Goal: Information Seeking & Learning: Find specific fact

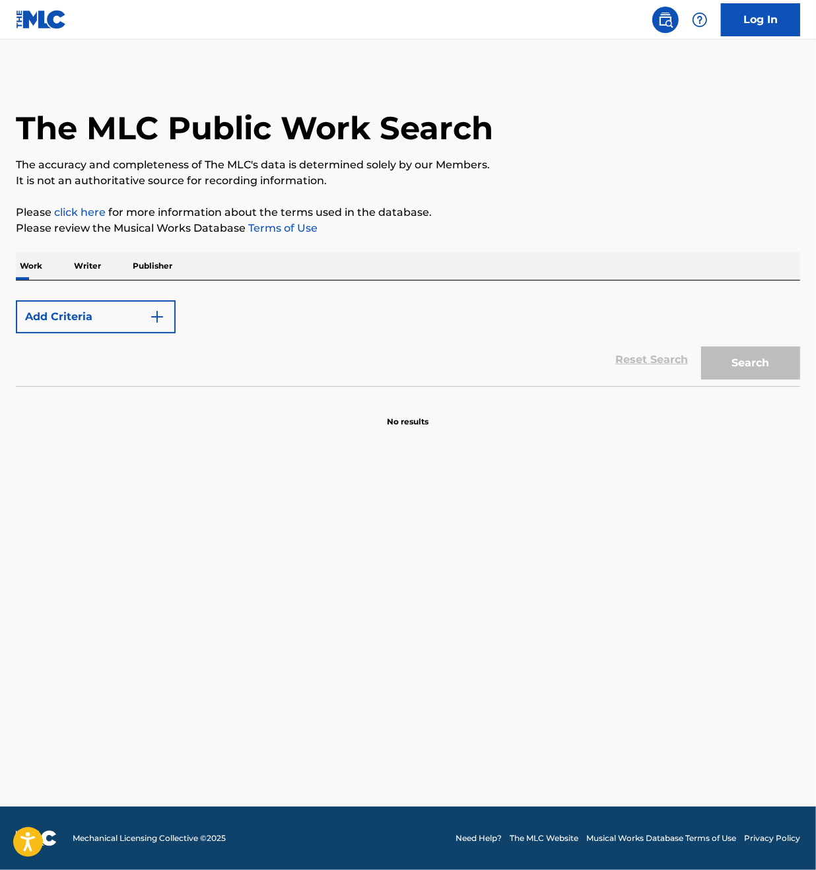
click at [127, 324] on button "Add Criteria" at bounding box center [96, 316] width 160 height 33
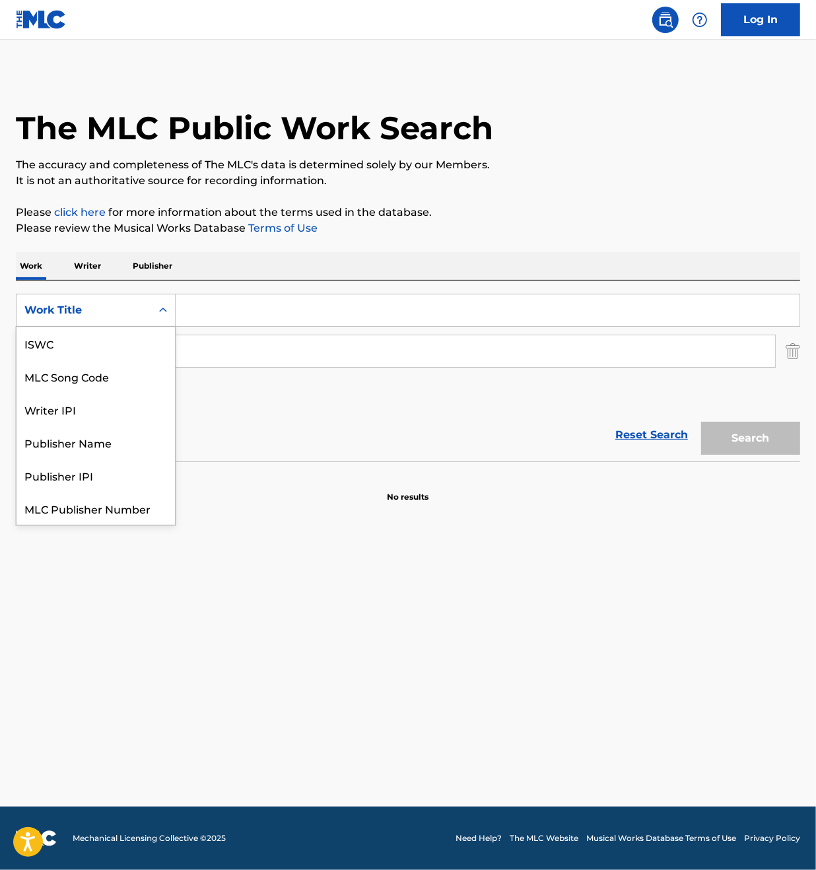
click at [158, 309] on icon "Search Form" at bounding box center [162, 310] width 13 height 13
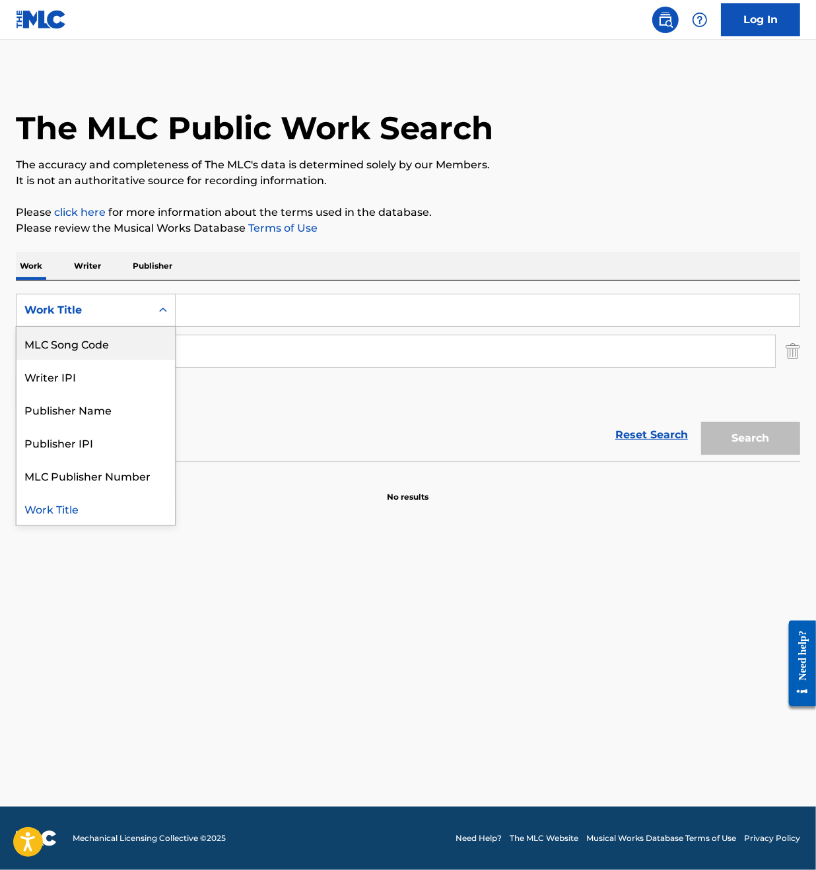
click at [107, 346] on div "MLC Song Code" at bounding box center [95, 343] width 158 height 33
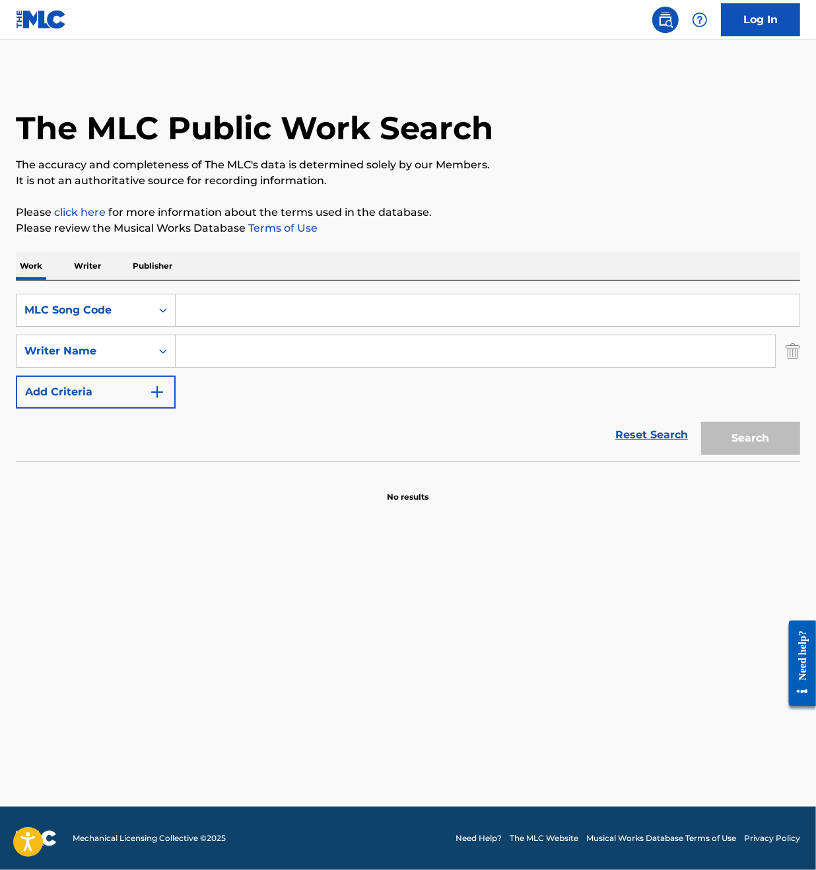
click at [210, 317] on input "Search Form" at bounding box center [488, 310] width 624 height 32
paste input "IG7H25"
type input "IG7H25"
click at [723, 441] on button "Search" at bounding box center [750, 438] width 99 height 33
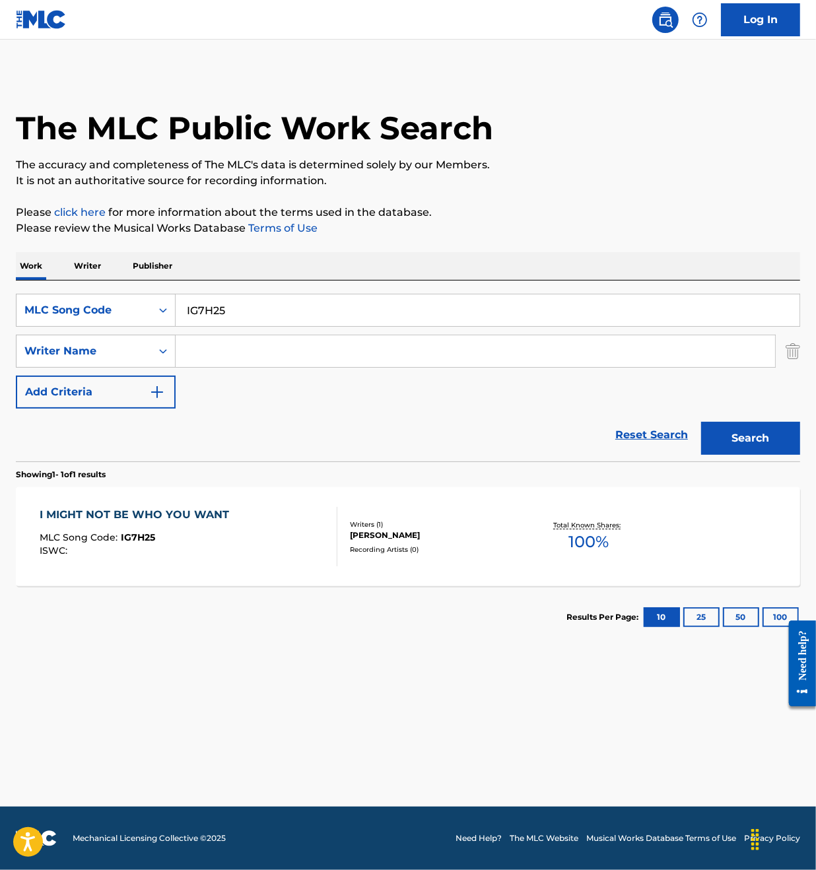
click at [278, 522] on div "I MIGHT NOT BE WHO YOU WANT MLC Song Code : IG7H25 ISWC :" at bounding box center [189, 536] width 298 height 59
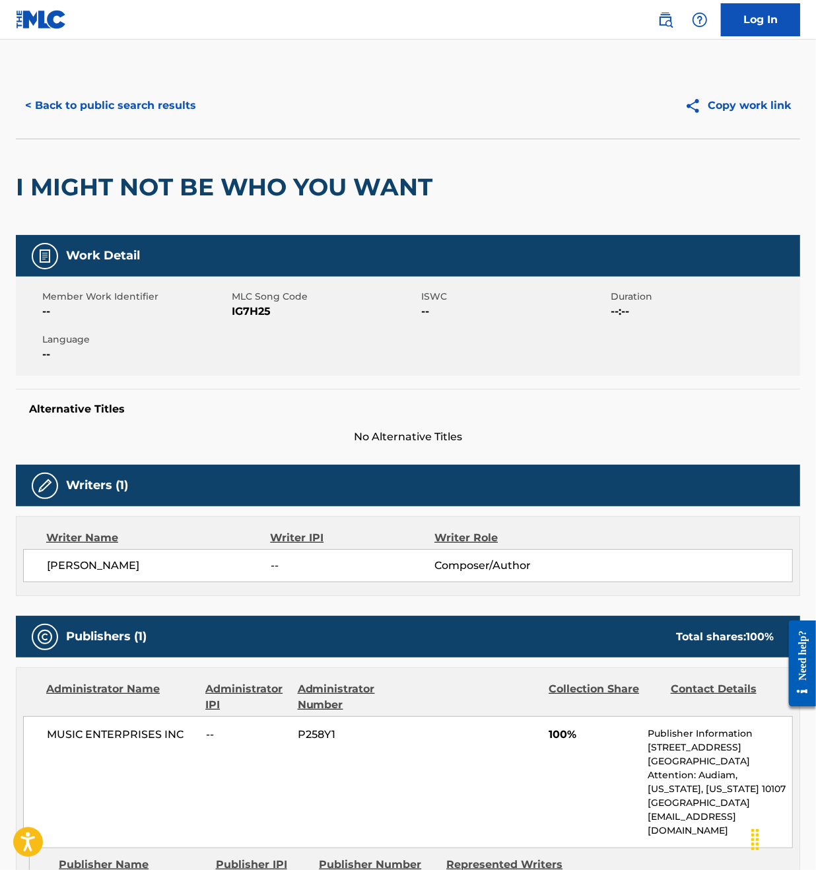
click at [89, 93] on button "< Back to public search results" at bounding box center [110, 105] width 189 height 33
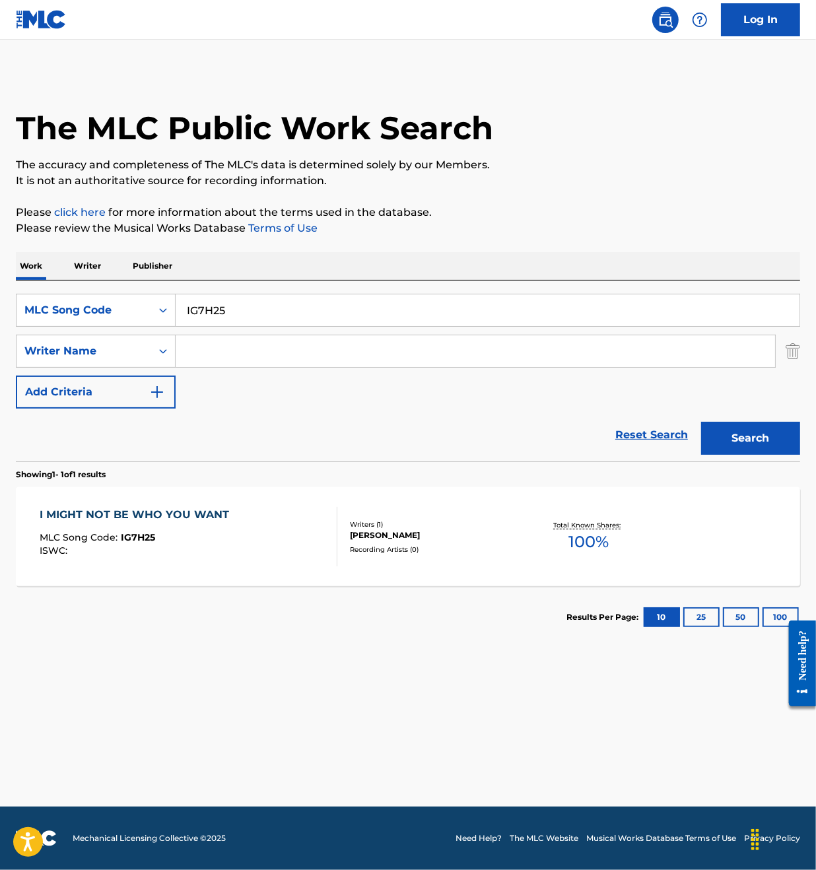
click at [294, 304] on input "IG7H25" at bounding box center [488, 310] width 624 height 32
paste input "37"
type input "IG7H37"
click at [754, 432] on button "Search" at bounding box center [750, 438] width 99 height 33
click at [292, 526] on div "IT SHOULD HAVE COME SOONER MLC Song Code : IG7H37 ISWC :" at bounding box center [189, 536] width 298 height 59
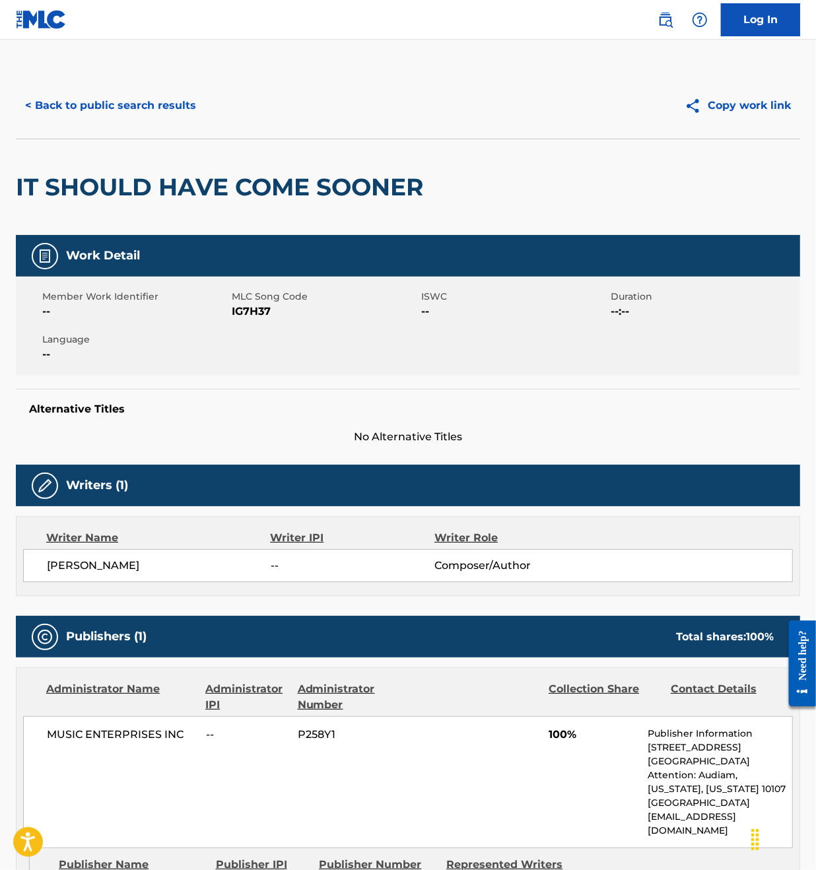
click at [129, 101] on button "< Back to public search results" at bounding box center [110, 105] width 189 height 33
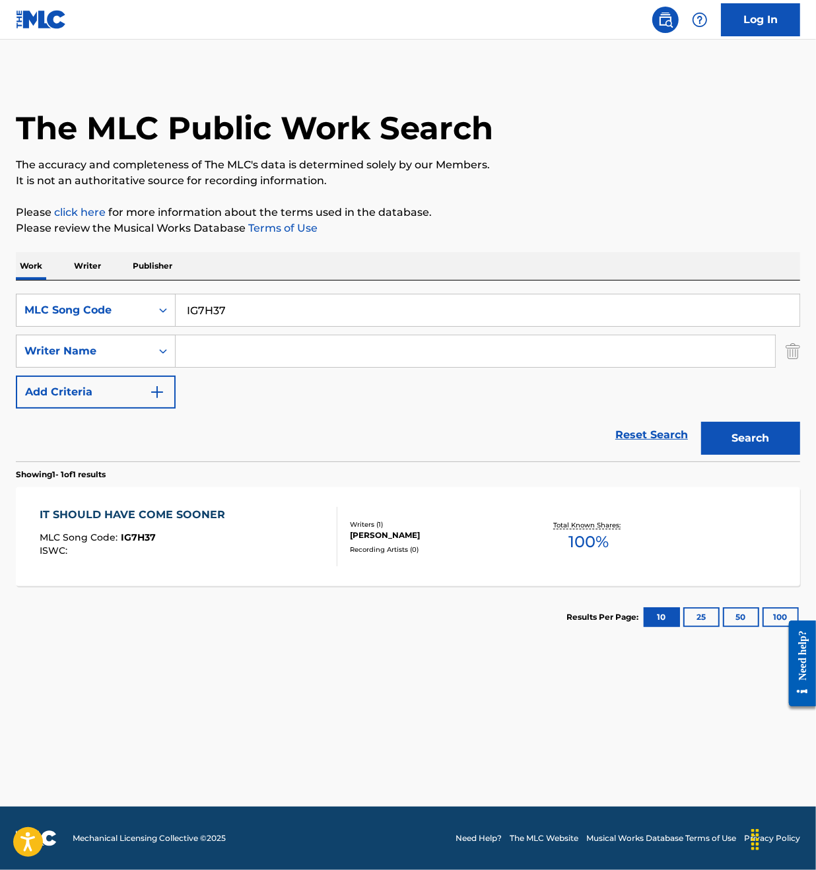
click at [220, 291] on div "SearchWithCriteria8981b790-fd8a-49e9-bf94-ab210a26f647 MLC Song Code IG7H37 Sea…" at bounding box center [408, 370] width 784 height 181
click at [226, 304] on input "IG7H37" at bounding box center [488, 310] width 624 height 32
paste input "AST"
type input "IG7AST"
click at [742, 434] on button "Search" at bounding box center [750, 438] width 99 height 33
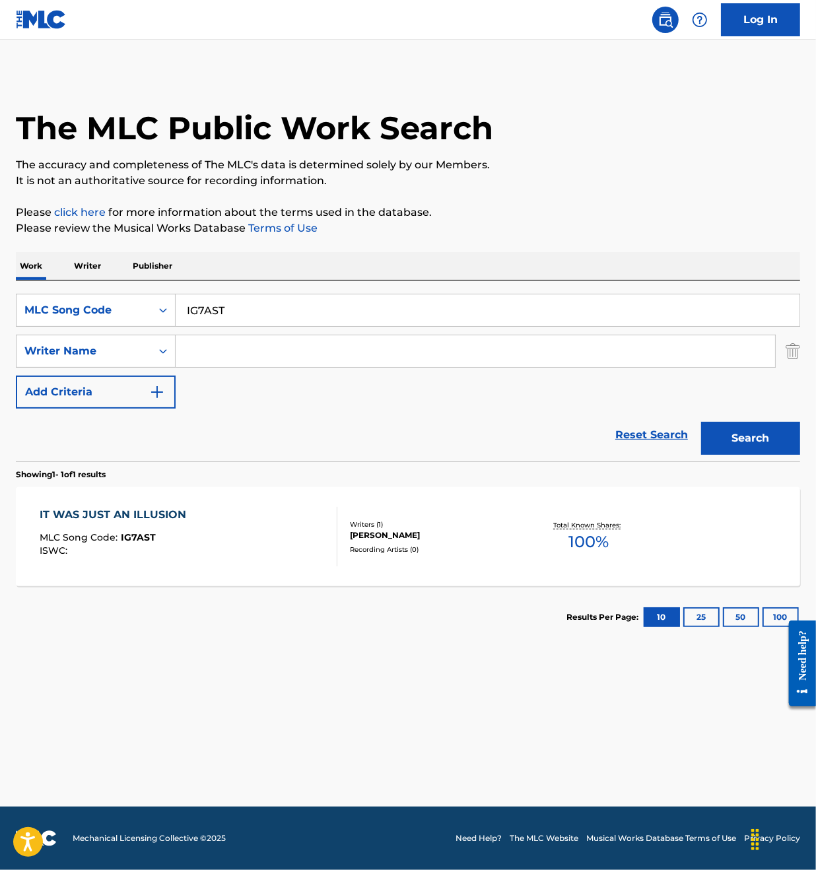
click at [253, 555] on div "IT WAS JUST AN ILLUSION MLC Song Code : IG7AST ISWC :" at bounding box center [189, 536] width 298 height 59
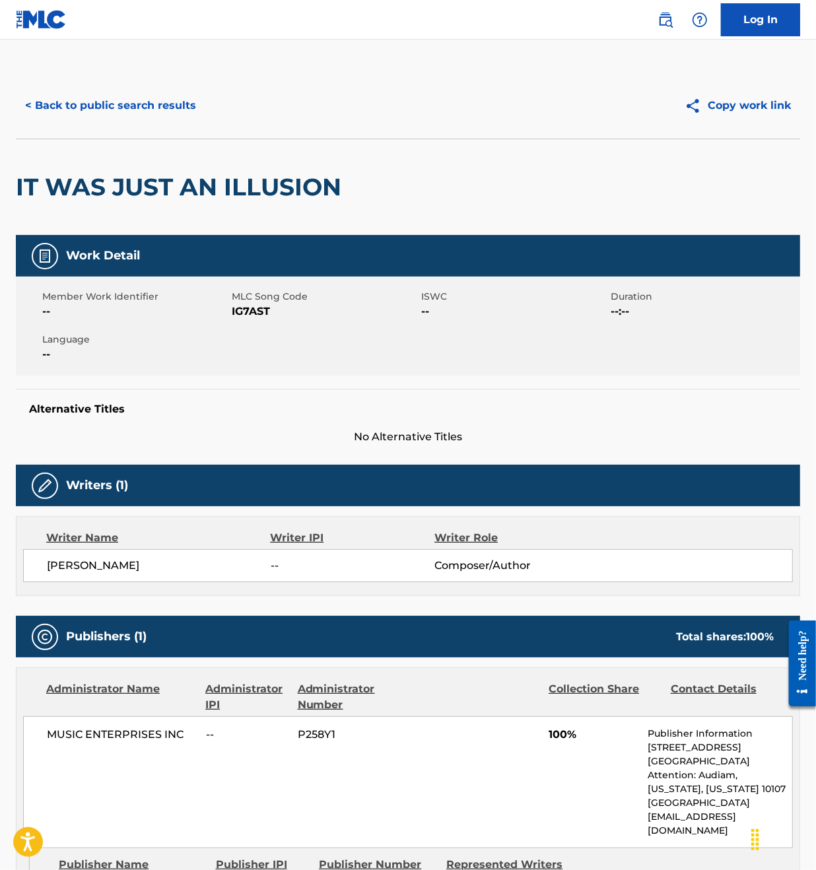
click at [103, 101] on button "< Back to public search results" at bounding box center [110, 105] width 189 height 33
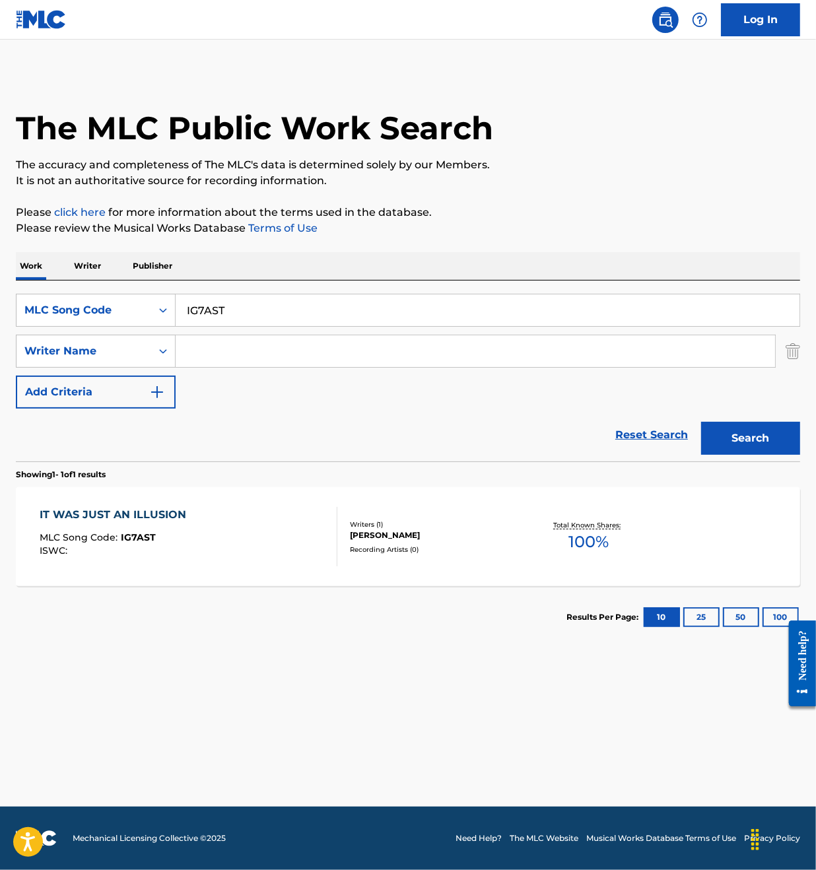
click at [203, 305] on input "IG7AST" at bounding box center [488, 310] width 624 height 32
paste input "T0702411059"
type input "T0702411059"
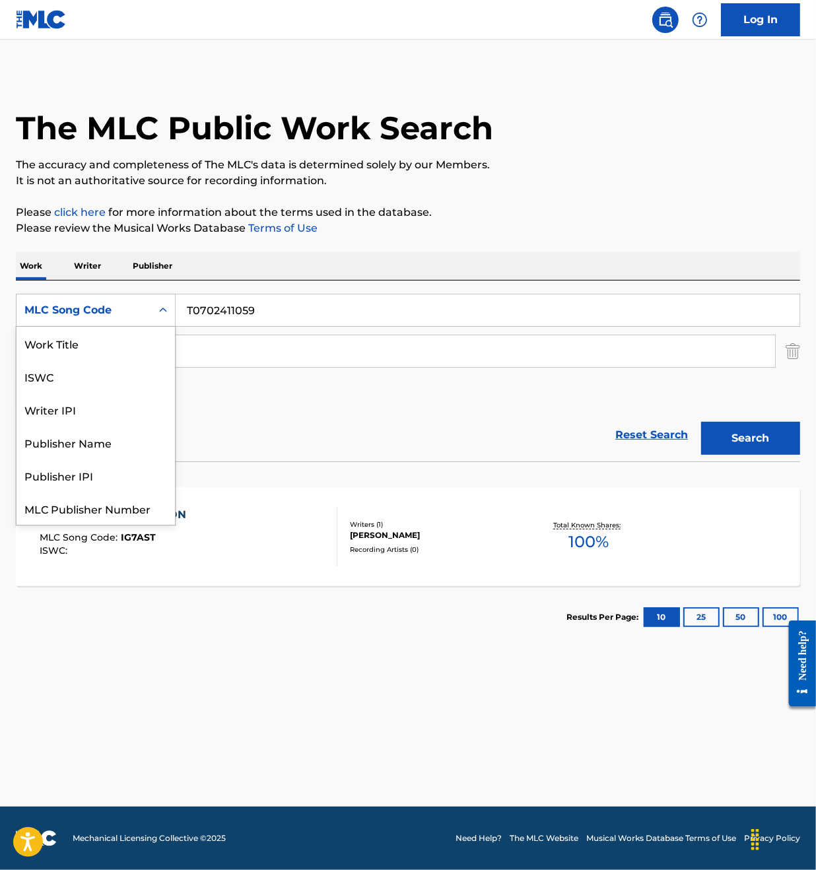
click at [145, 318] on div "MLC Song Code" at bounding box center [83, 310] width 135 height 25
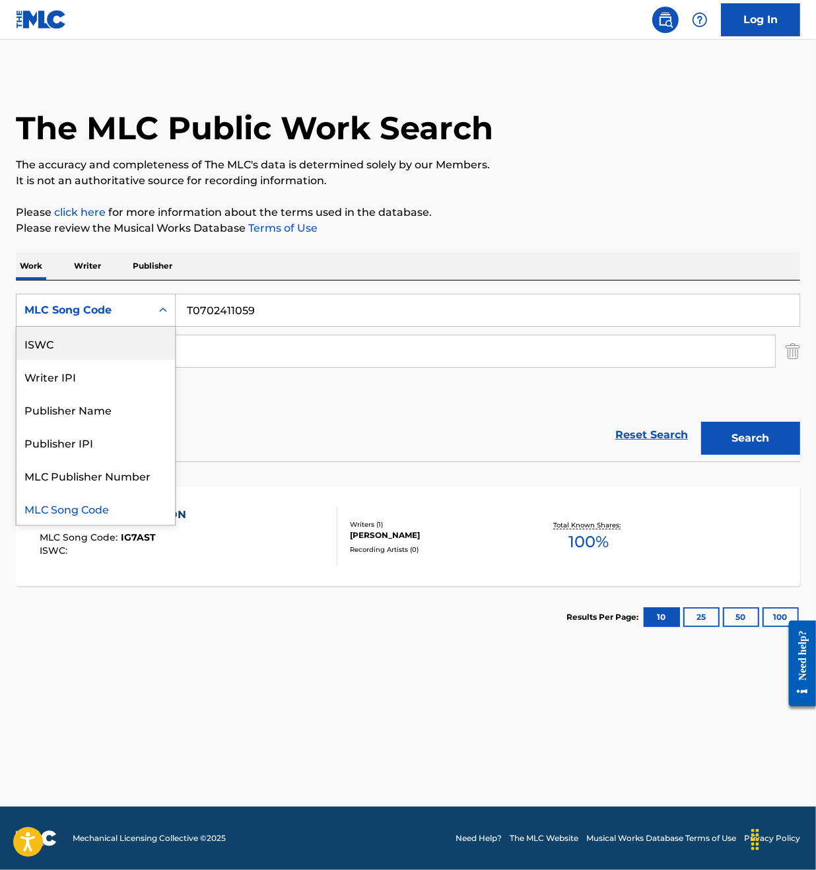
click at [88, 348] on div "ISWC" at bounding box center [95, 343] width 158 height 33
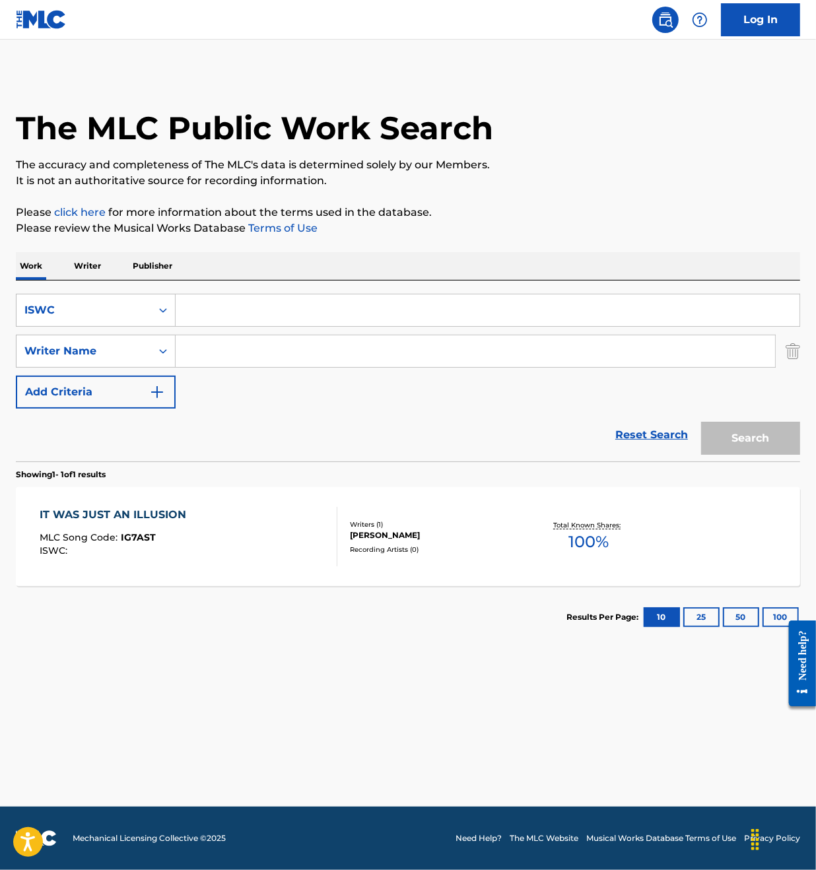
click at [729, 437] on div "Search" at bounding box center [747, 435] width 106 height 53
click at [800, 358] on div "The MLC Public Work Search The accuracy and completeness of The MLC's data is d…" at bounding box center [408, 360] width 816 height 575
click at [238, 307] on input "Search Form" at bounding box center [488, 310] width 624 height 32
paste input "T0702411059"
click at [756, 441] on button "Search" at bounding box center [750, 438] width 99 height 33
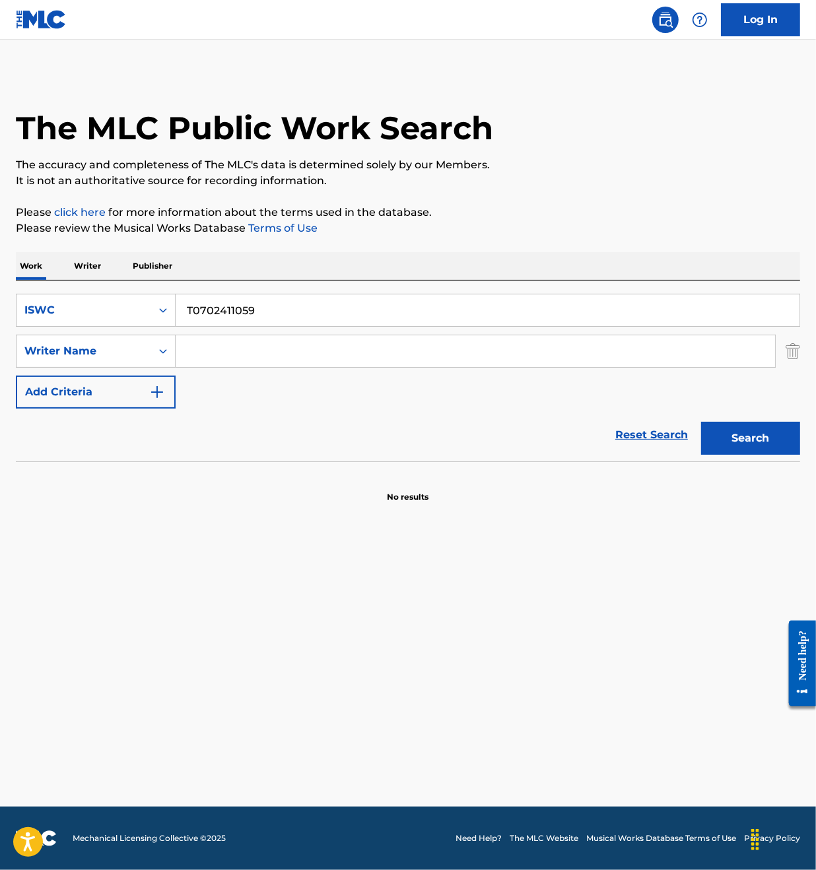
click at [246, 308] on input "T0702411059" at bounding box center [488, 310] width 624 height 32
paste input "940306"
type input "940306"
click at [146, 310] on div "ISWC" at bounding box center [83, 310] width 135 height 25
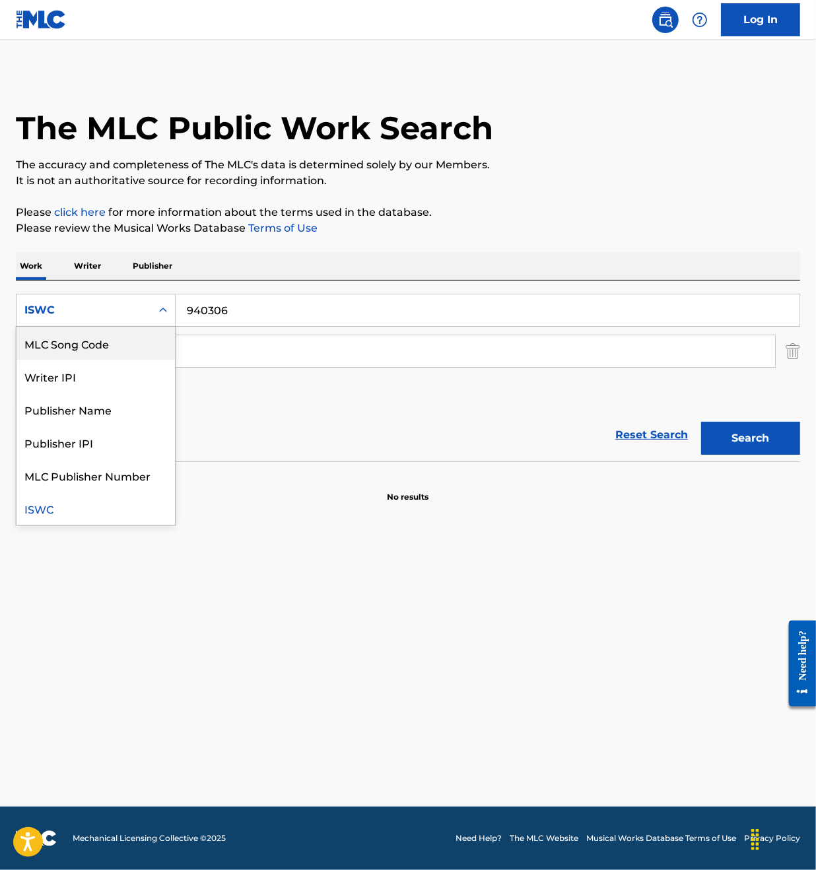
click at [108, 346] on div "MLC Song Code" at bounding box center [95, 343] width 158 height 33
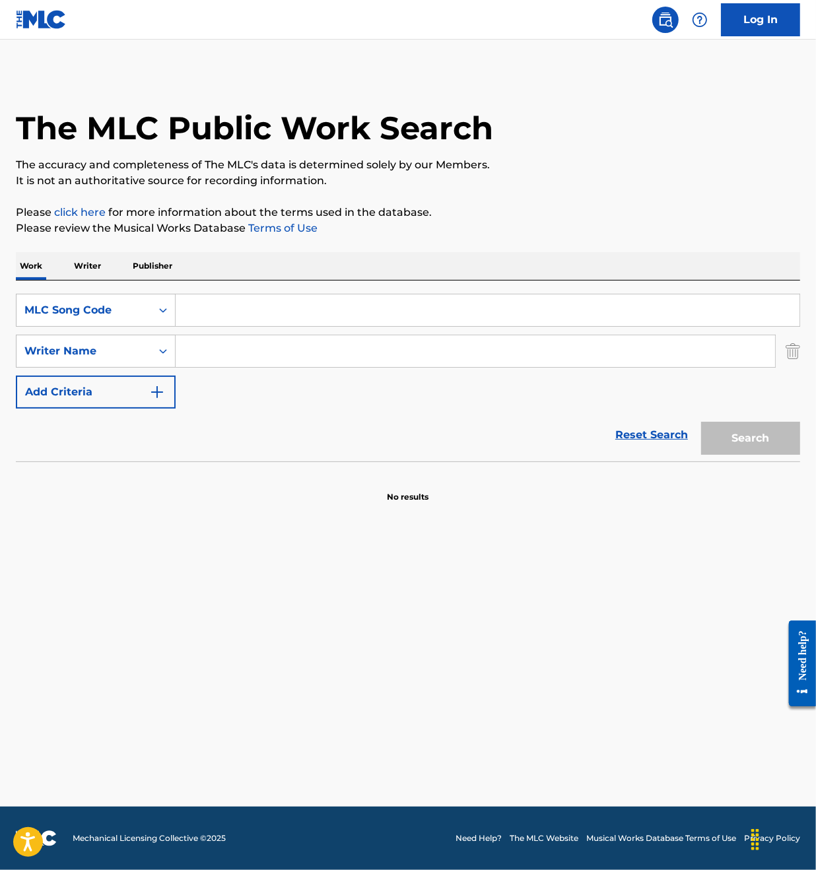
click at [188, 313] on input "Search Form" at bounding box center [488, 310] width 624 height 32
paste input "940306"
type input "940306"
click at [763, 441] on button "Search" at bounding box center [750, 438] width 99 height 33
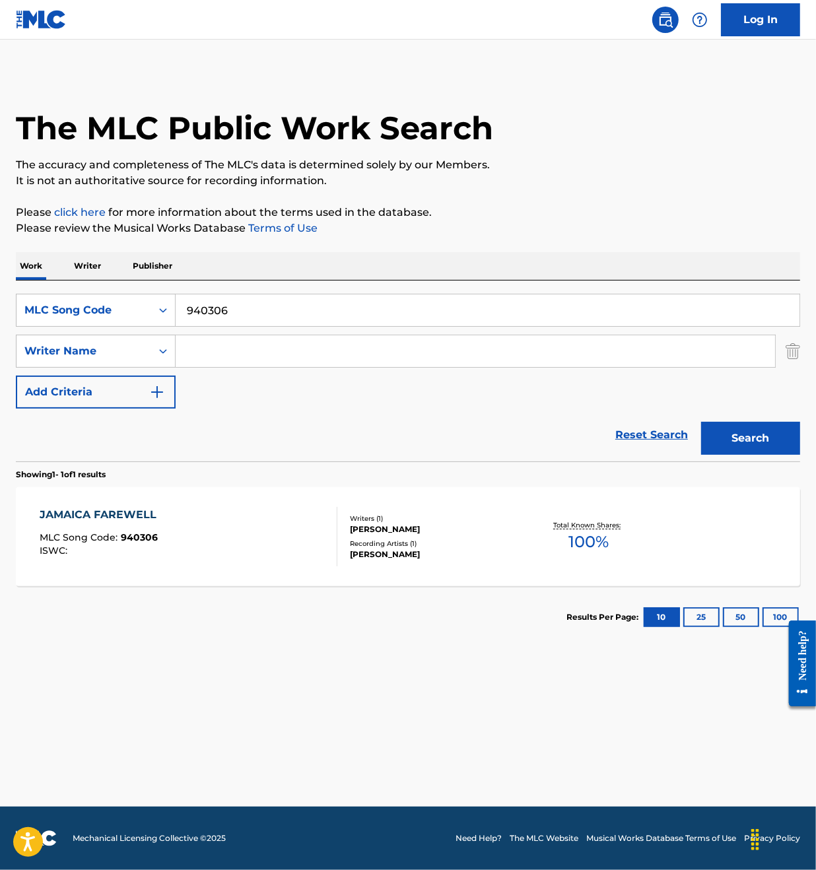
click at [263, 548] on div "JAMAICA FAREWELL MLC Song Code : 940306 ISWC :" at bounding box center [189, 536] width 298 height 59
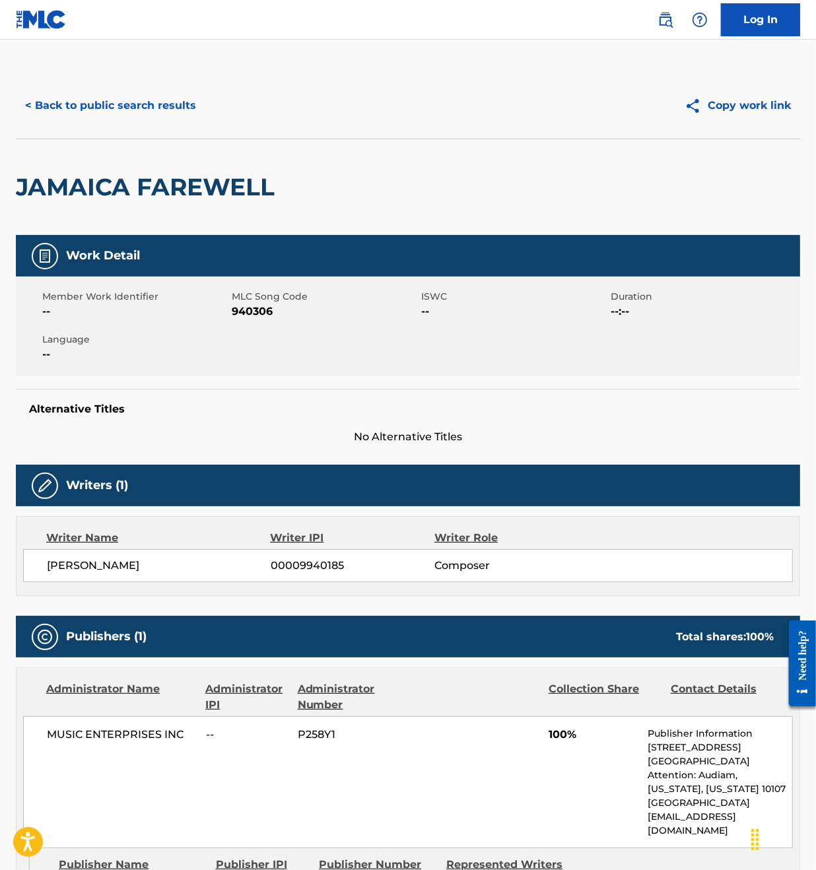
click at [155, 109] on button "< Back to public search results" at bounding box center [110, 105] width 189 height 33
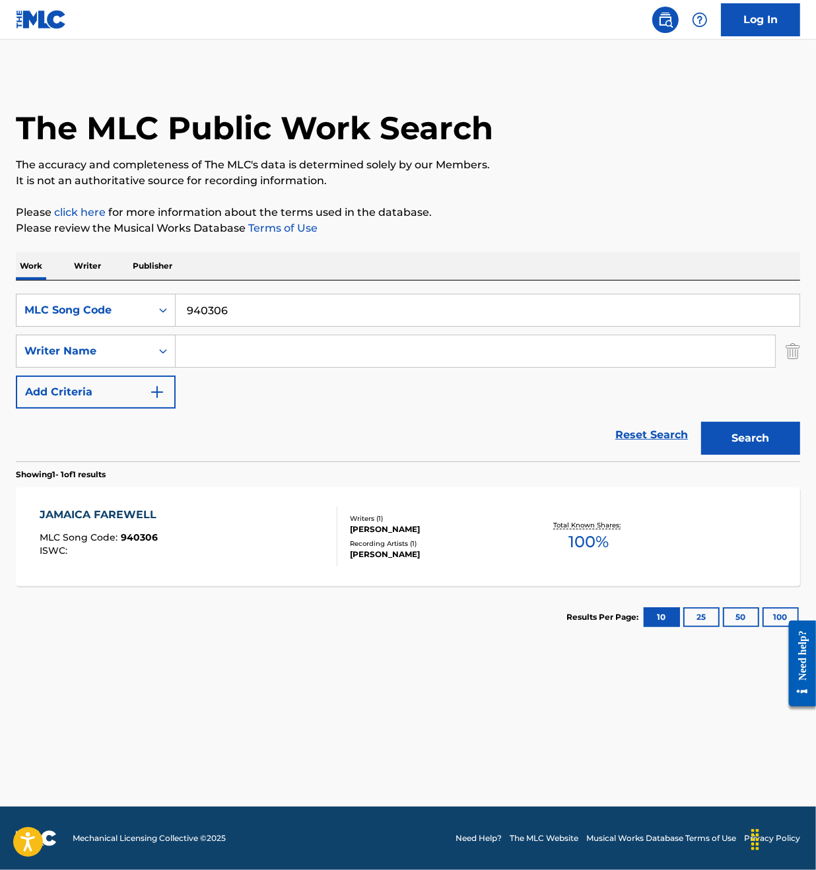
click at [262, 321] on input "940306" at bounding box center [488, 310] width 624 height 32
paste input "J64648"
type input "J64648"
click at [737, 436] on button "Search" at bounding box center [750, 438] width 99 height 33
click at [241, 535] on div "JUST A MOMENT OF YOUR TIME MLC Song Code : J64648 ISWC :" at bounding box center [189, 536] width 298 height 59
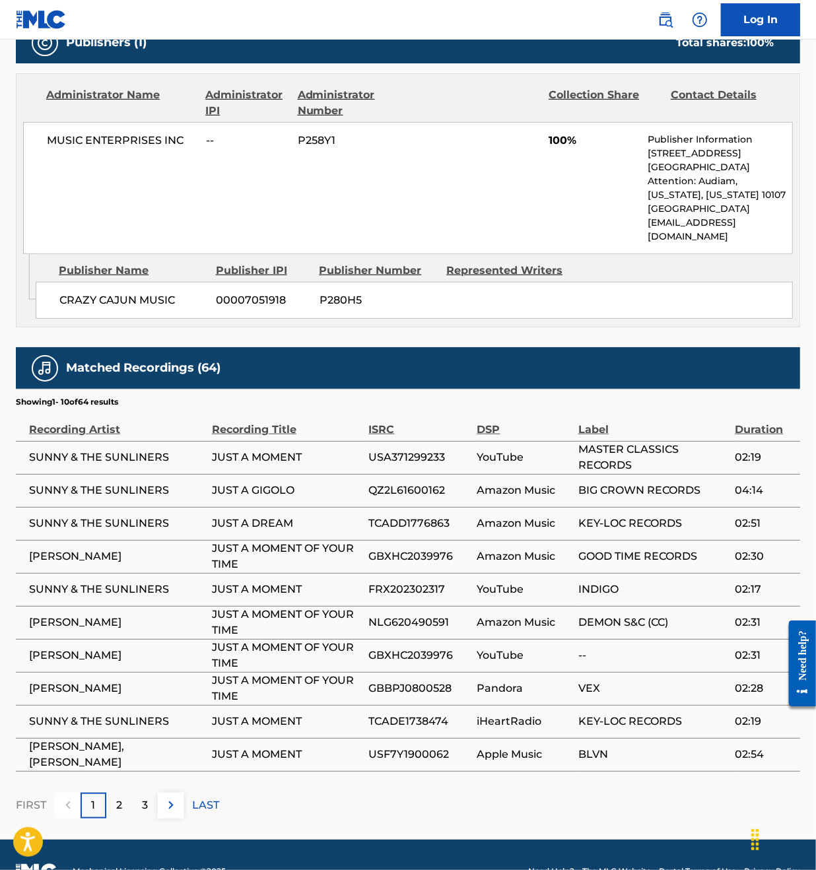
scroll to position [609, 0]
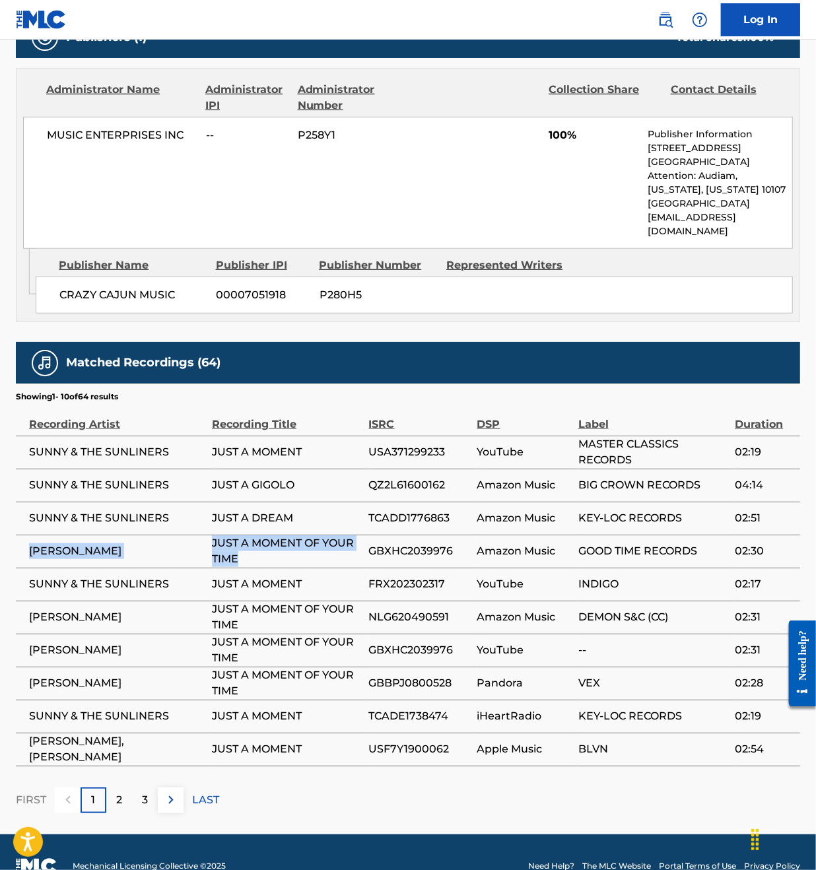
drag, startPoint x: 251, startPoint y: 527, endPoint x: 24, endPoint y: 525, distance: 227.0
click at [24, 535] on tr "[PERSON_NAME] JUST A MOMENT OF YOUR TIME GBXHC2039976 Amazon Music GOOD TIME RE…" at bounding box center [408, 551] width 784 height 33
copy tr "[PERSON_NAME] JUST A MOMENT OF YOUR TIME"
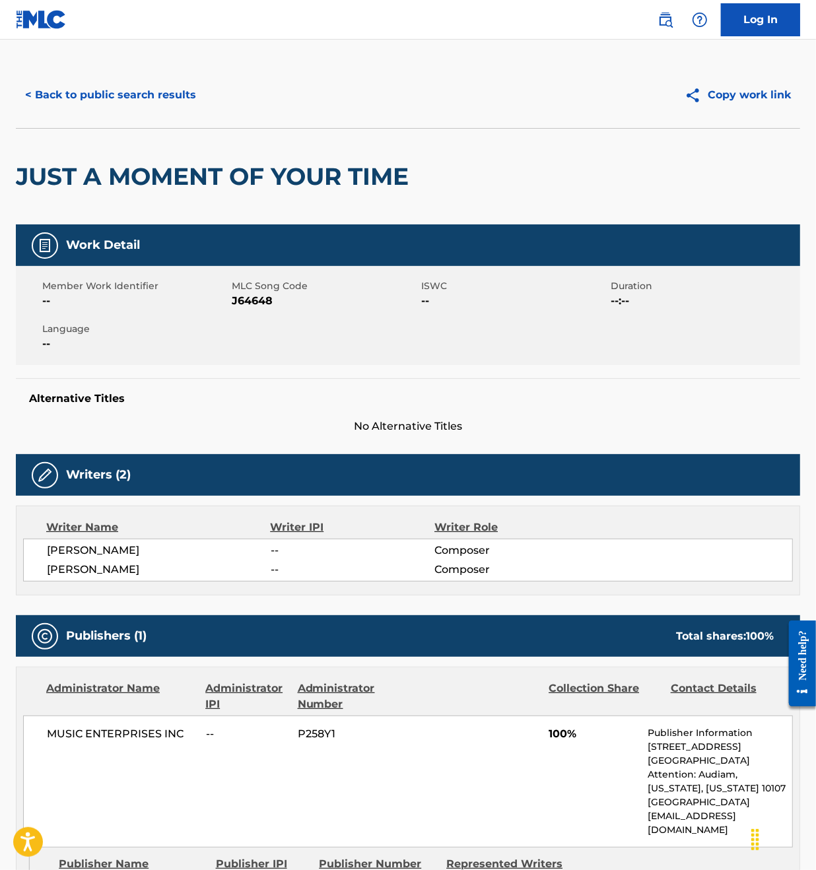
scroll to position [0, 0]
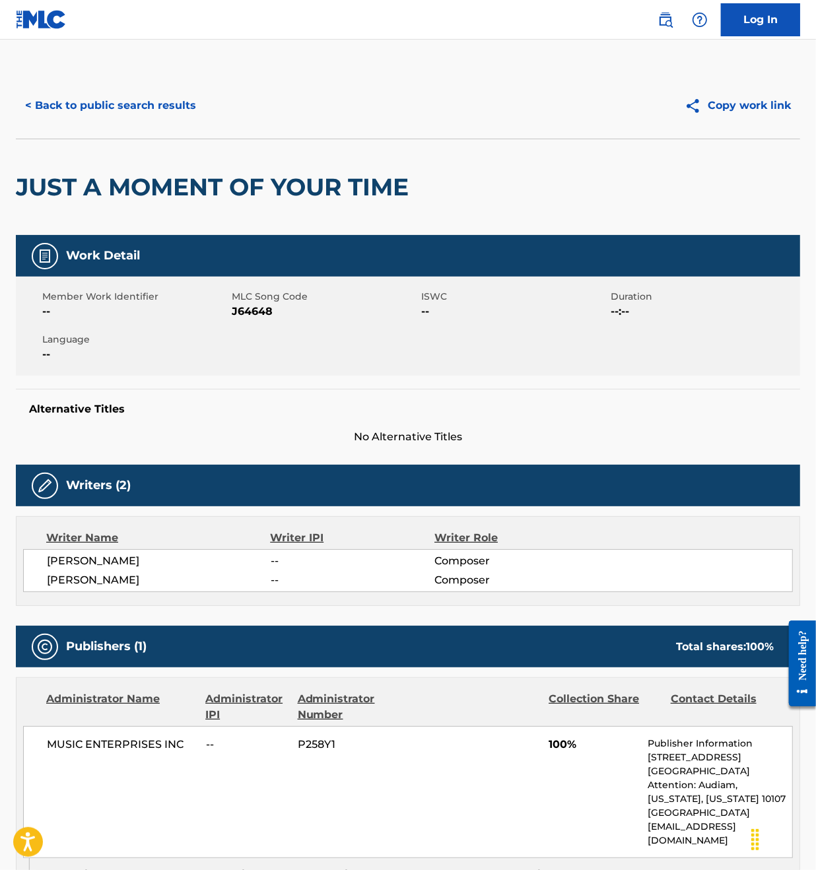
click at [94, 94] on button "< Back to public search results" at bounding box center [110, 105] width 189 height 33
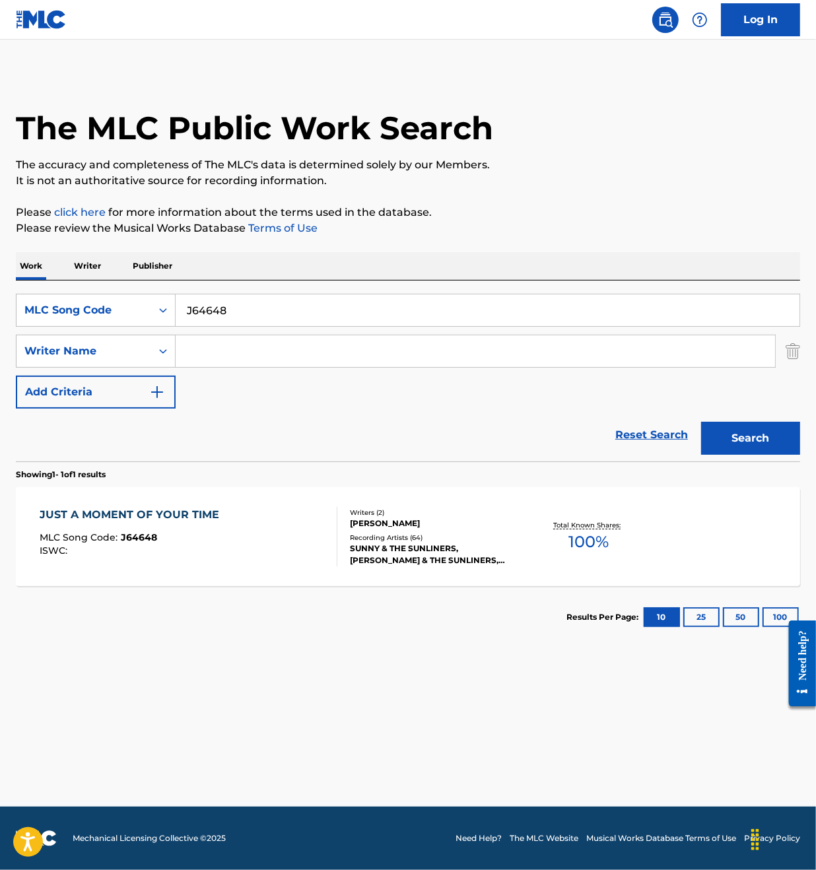
click at [208, 329] on div "SearchWithCriteriafbe83a08-058c-42cc-8ff3-428b68a05afe MLC Song Code J64648 Sea…" at bounding box center [408, 351] width 784 height 115
click at [224, 312] on input "J64648" at bounding box center [488, 310] width 624 height 32
paste input "C0P"
type input "JC0P48"
click at [744, 416] on div "Search" at bounding box center [747, 435] width 106 height 53
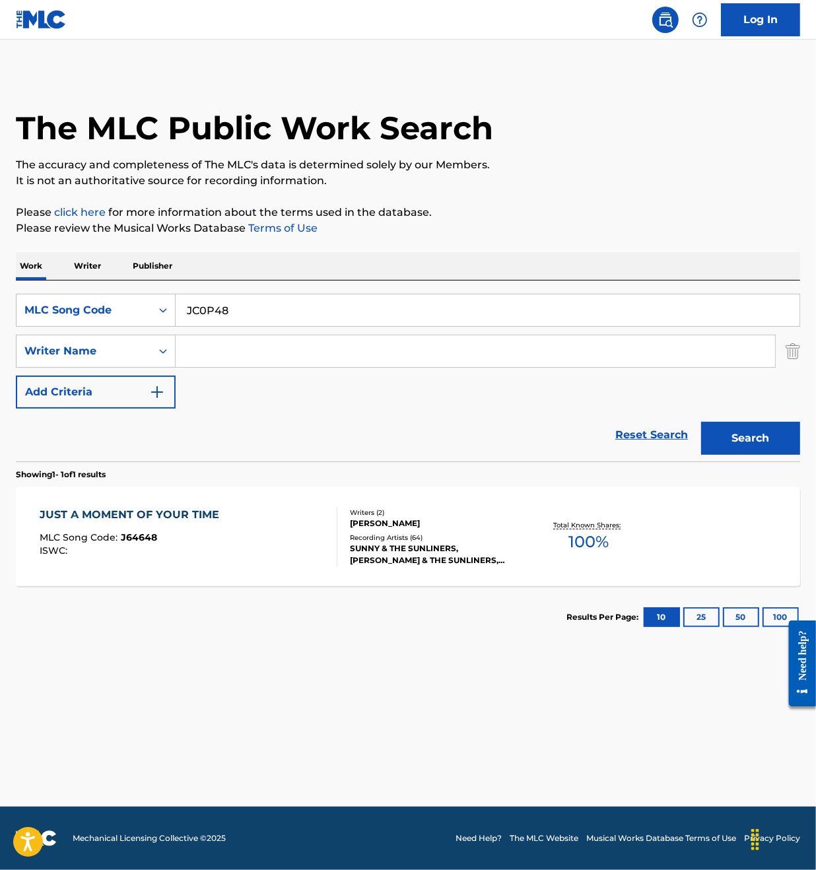
drag, startPoint x: 744, startPoint y: 440, endPoint x: 737, endPoint y: 440, distance: 6.6
click at [743, 440] on button "Search" at bounding box center [750, 438] width 99 height 33
click at [167, 558] on div "JUST YOU WAIT AND SEE MLC Song Code : JC0P48 ISWC :" at bounding box center [114, 536] width 148 height 59
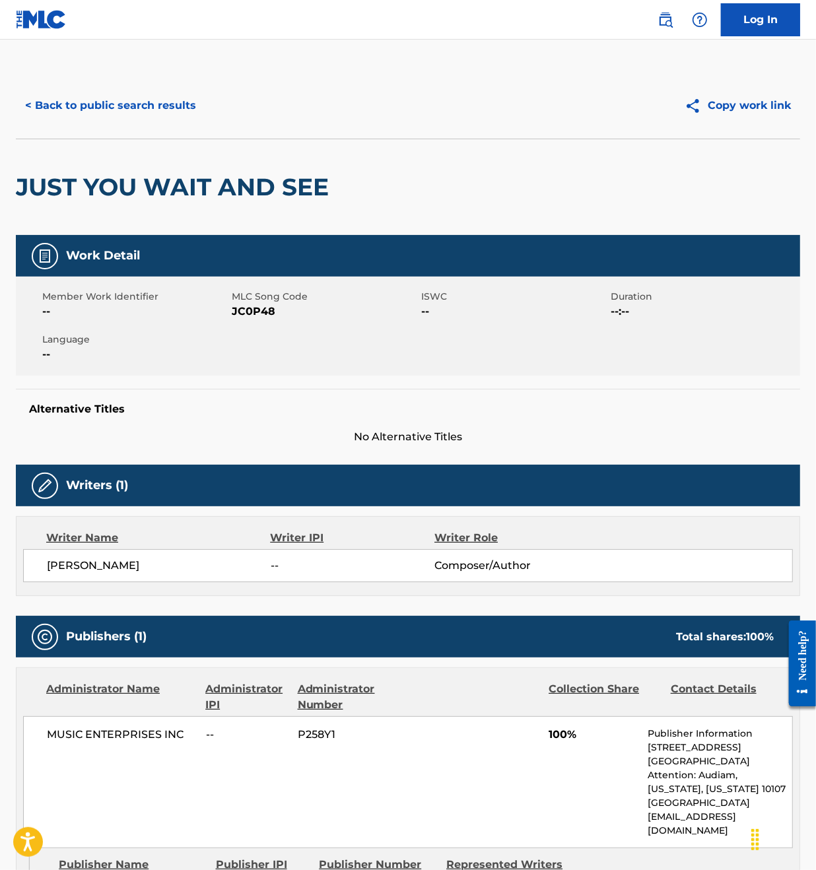
click at [150, 99] on button "< Back to public search results" at bounding box center [110, 105] width 189 height 33
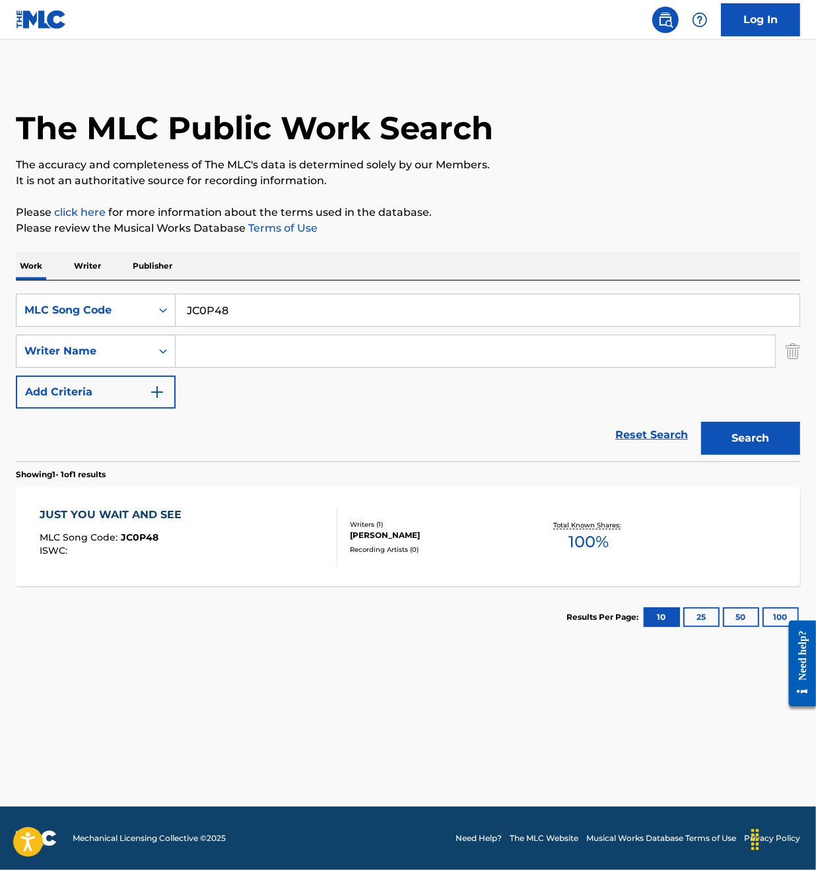
click at [285, 313] on input "JC0P48" at bounding box center [488, 310] width 624 height 32
paste input "KF0E9I"
type input "KF0E9I"
click at [746, 437] on button "Search" at bounding box center [750, 438] width 99 height 33
click at [248, 526] on div "KNOCKKNOCK WHO'S THERE MLC Song Code : KF0E9I ISWC :" at bounding box center [189, 536] width 298 height 59
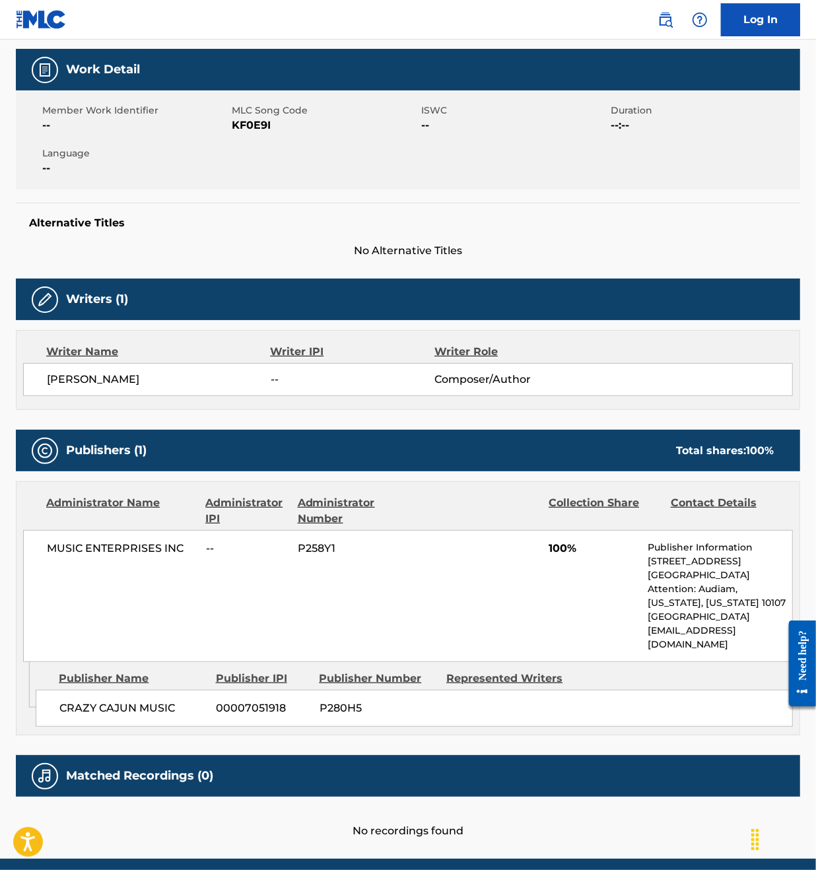
scroll to position [211, 0]
